Goal: Find specific page/section: Find specific page/section

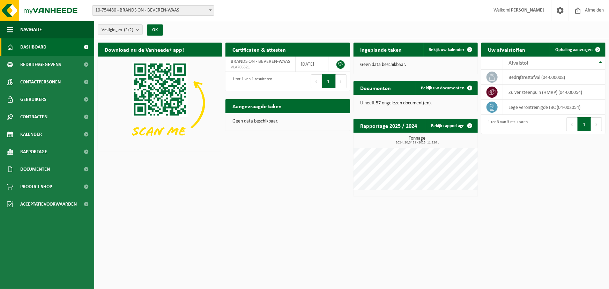
click at [182, 10] on span "10-754480 - BRANDS ON - BEVEREN-WAAS" at bounding box center [152, 11] width 121 height 10
select select "120983"
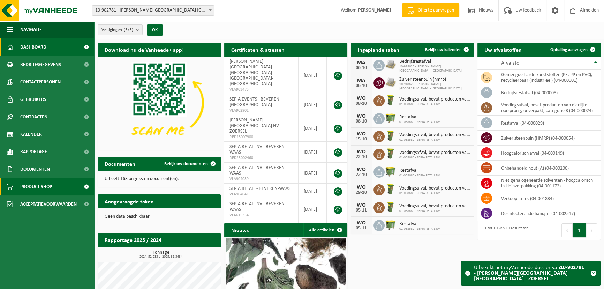
click at [54, 187] on link "Product Shop" at bounding box center [47, 186] width 94 height 17
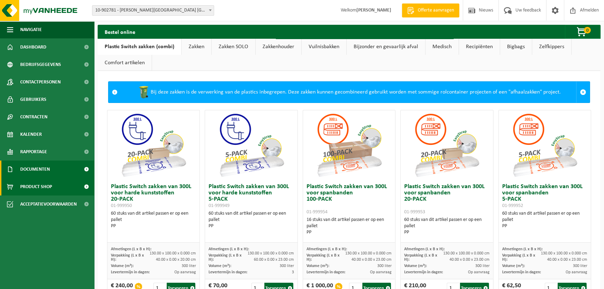
click at [44, 171] on span "Documenten" at bounding box center [35, 168] width 30 height 17
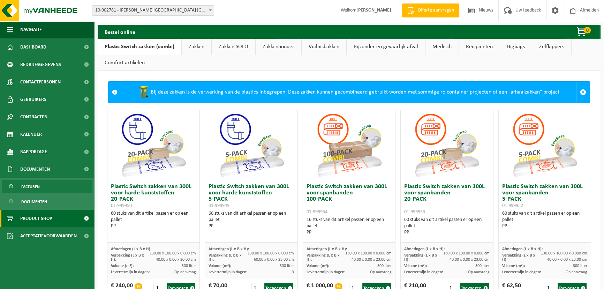
click at [45, 188] on link "Facturen" at bounding box center [47, 186] width 91 height 13
